Goal: Task Accomplishment & Management: Complete application form

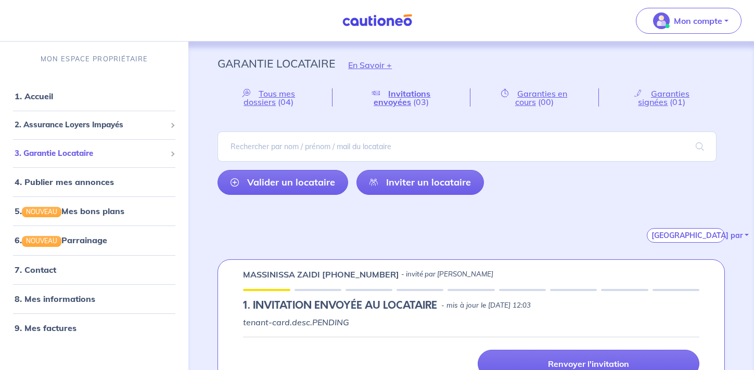
click at [138, 153] on span "3. Garantie Locataire" at bounding box center [90, 154] width 151 height 12
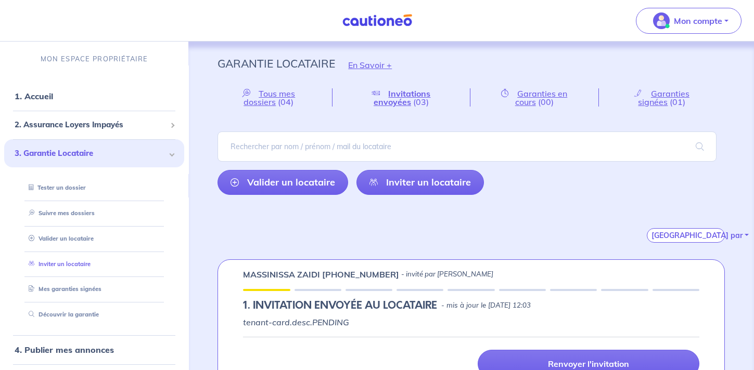
click at [83, 262] on link "Inviter un locataire" at bounding box center [57, 264] width 66 height 7
select select "FR"
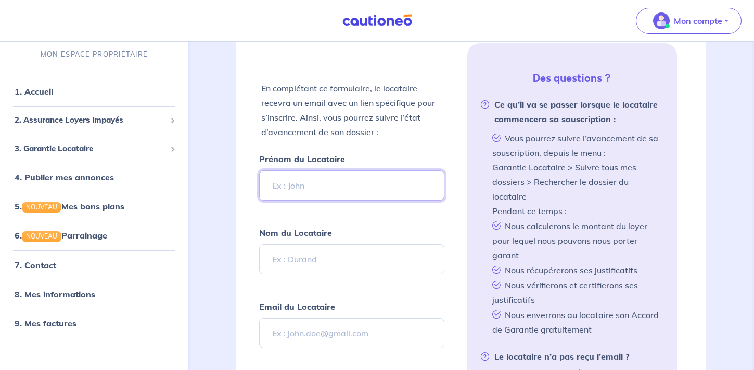
scroll to position [221, 0]
click at [351, 182] on input "Prénom du Locataire" at bounding box center [351, 185] width 185 height 30
type input "[PERSON_NAME]"
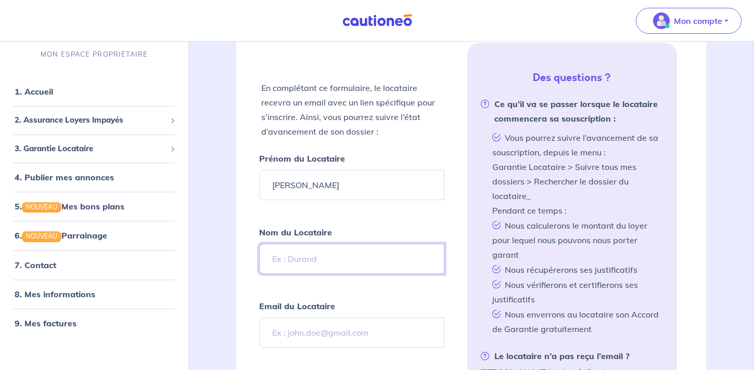
click at [297, 253] on input "Nom du Locataire" at bounding box center [351, 259] width 185 height 30
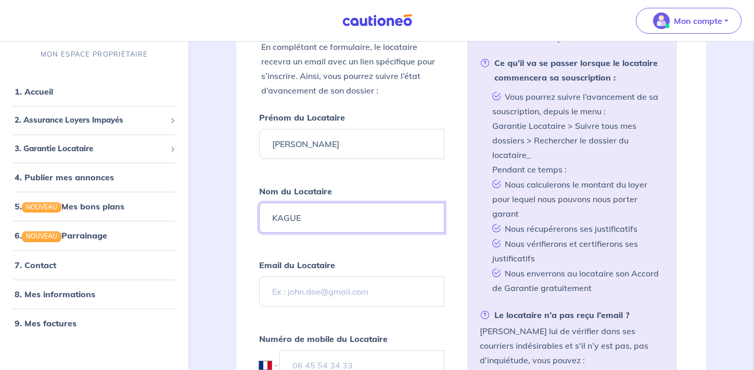
scroll to position [263, 0]
type input "KAGUE"
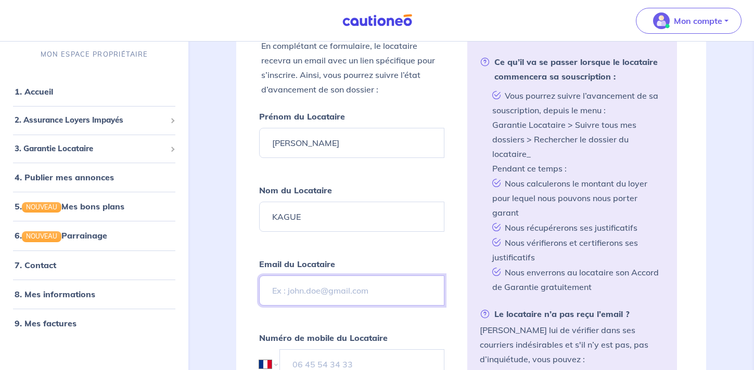
click at [341, 290] on input "Email du Locataire" at bounding box center [351, 291] width 185 height 30
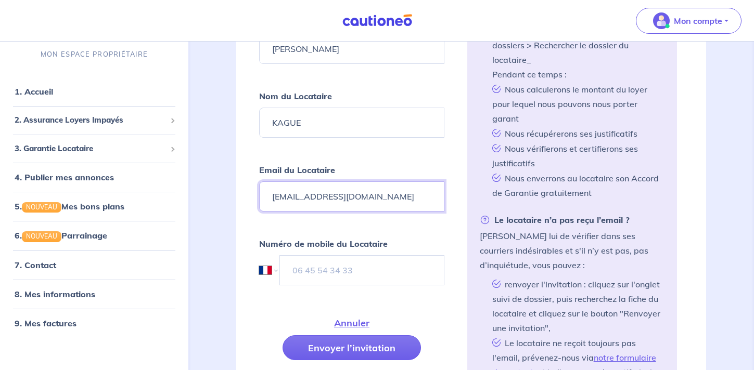
scroll to position [363, 0]
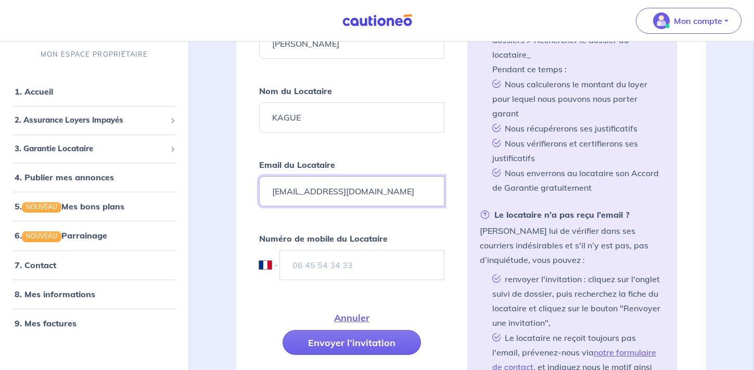
type input "[EMAIL_ADDRESS][DOMAIN_NAME]"
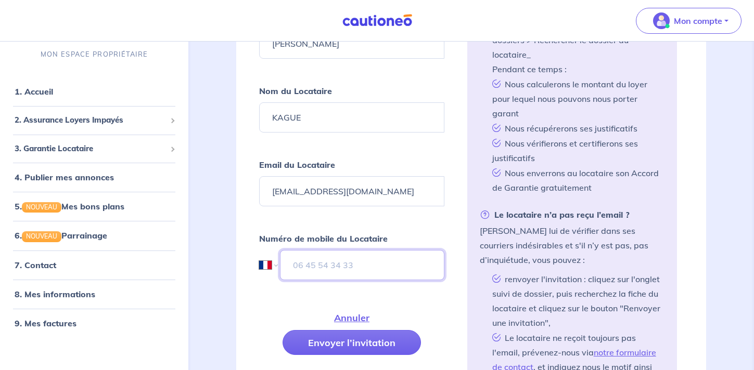
click at [351, 257] on input "tel" at bounding box center [362, 265] width 164 height 30
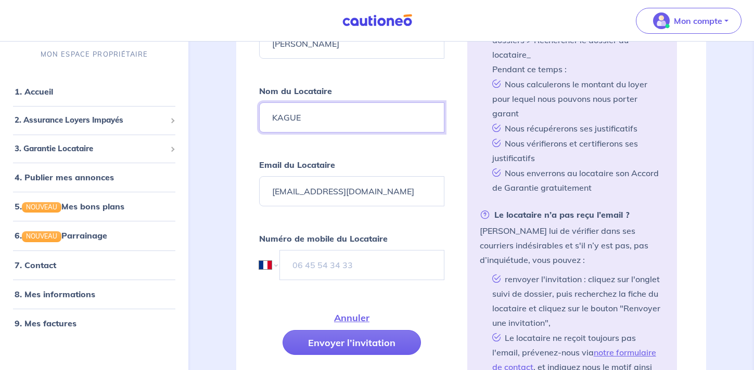
click at [287, 116] on input "KAGUE" at bounding box center [351, 117] width 185 height 30
type input "KAJUE"
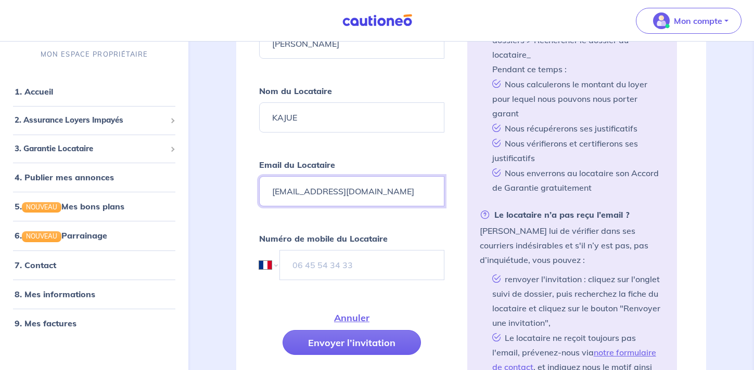
click at [321, 194] on input "[EMAIL_ADDRESS][DOMAIN_NAME]" at bounding box center [351, 191] width 185 height 30
type input "[EMAIL_ADDRESS][DOMAIN_NAME]"
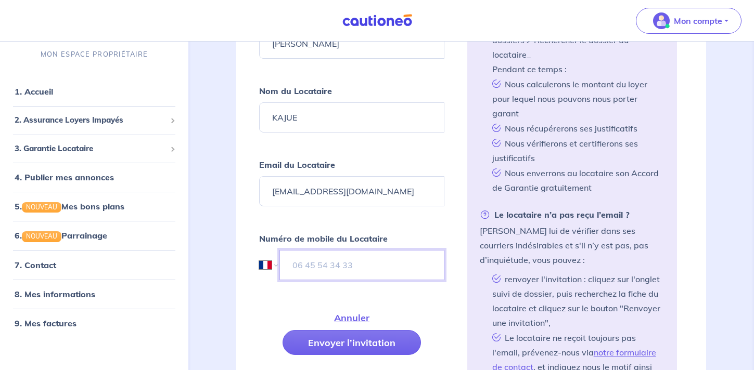
click at [309, 263] on input "tel" at bounding box center [361, 265] width 164 height 30
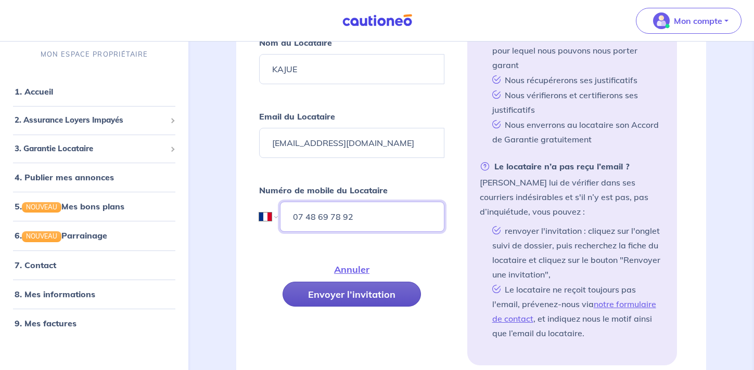
type input "07 48 69 78 92"
click at [401, 287] on button "Envoyer l’invitation" at bounding box center [351, 294] width 138 height 25
